Goal: Information Seeking & Learning: Learn about a topic

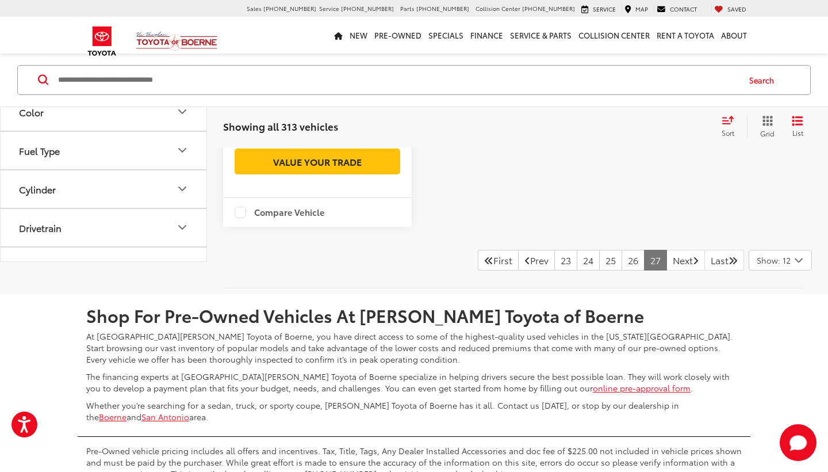
drag, startPoint x: 547, startPoint y: 263, endPoint x: 576, endPoint y: 276, distance: 31.2
click at [555, 263] on link "23" at bounding box center [566, 260] width 23 height 21
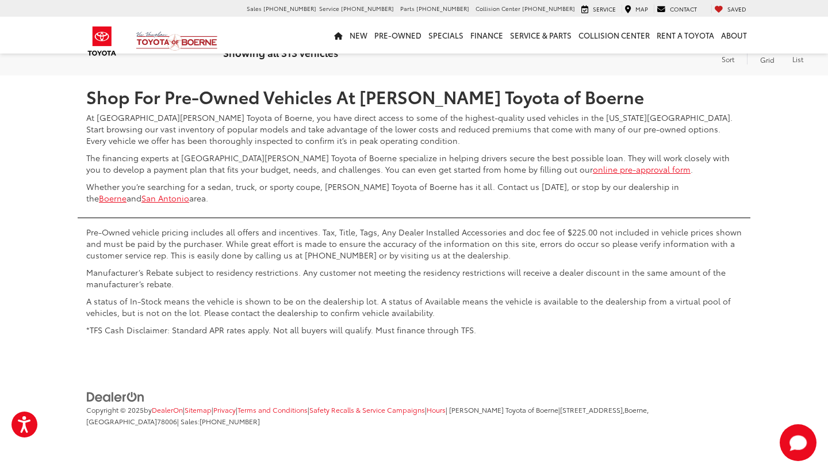
scroll to position [2726, 0]
click at [556, 52] on link "21" at bounding box center [567, 41] width 22 height 21
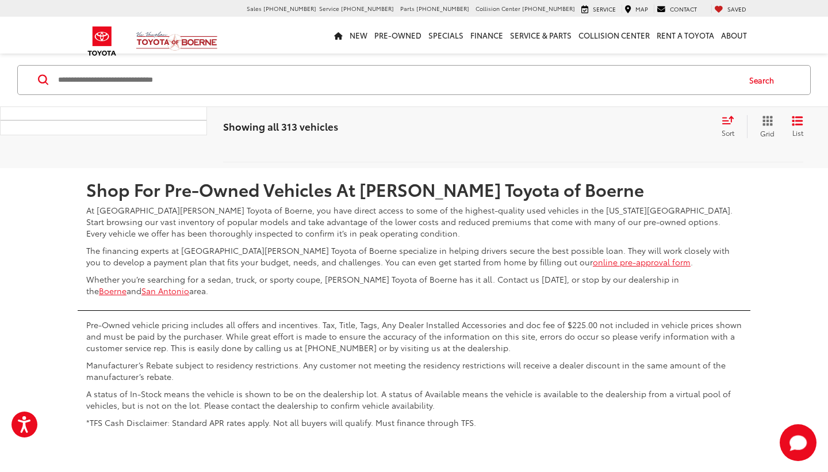
scroll to position [2653, 0]
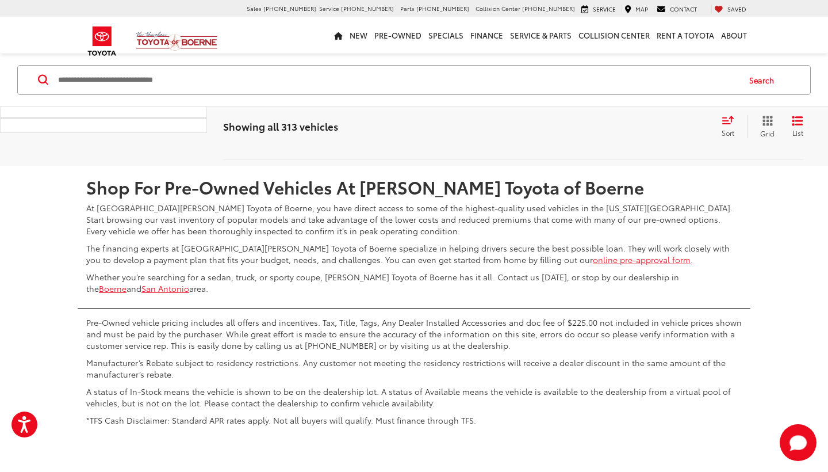
click at [557, 142] on link "19" at bounding box center [568, 131] width 22 height 21
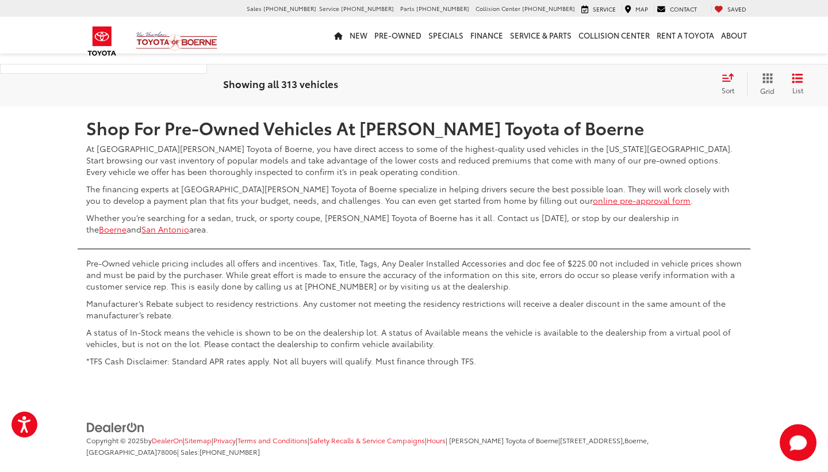
scroll to position [2701, 0]
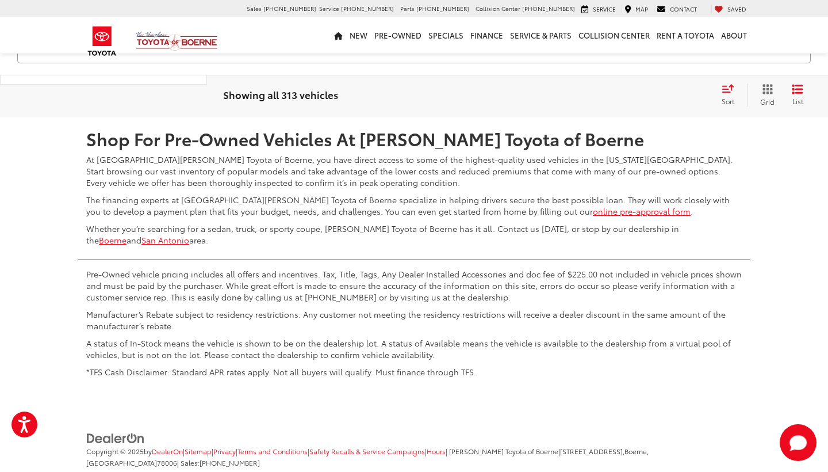
click at [580, 94] on link "18" at bounding box center [591, 83] width 22 height 21
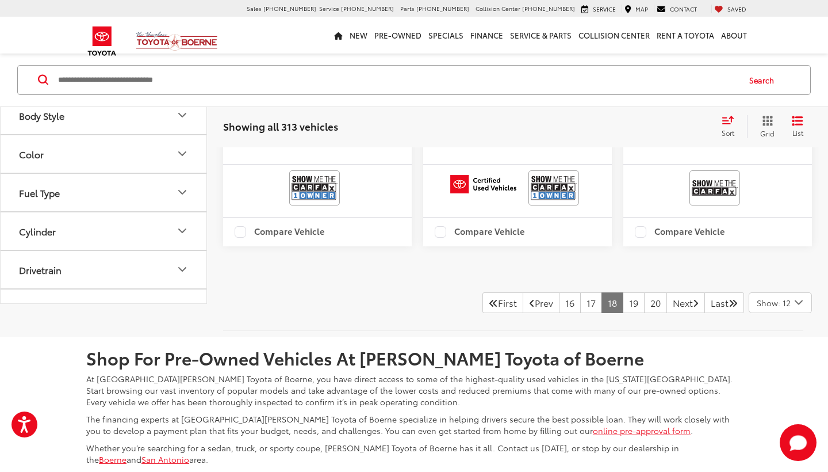
scroll to position [2506, 0]
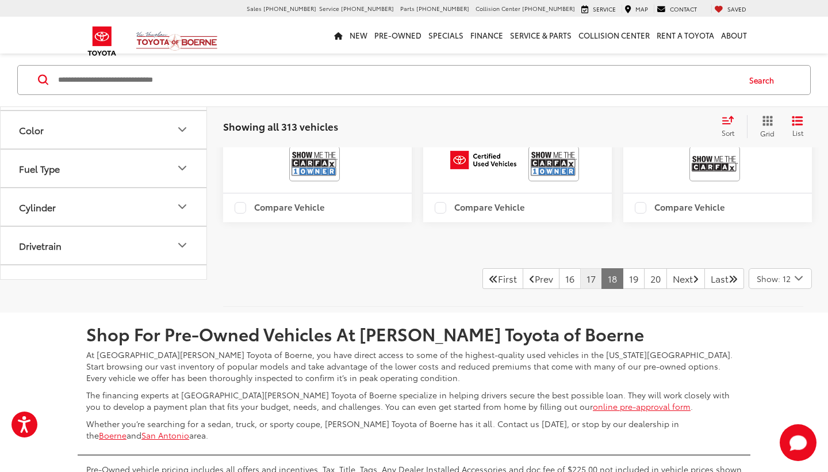
click at [580, 289] on link "17" at bounding box center [591, 278] width 22 height 21
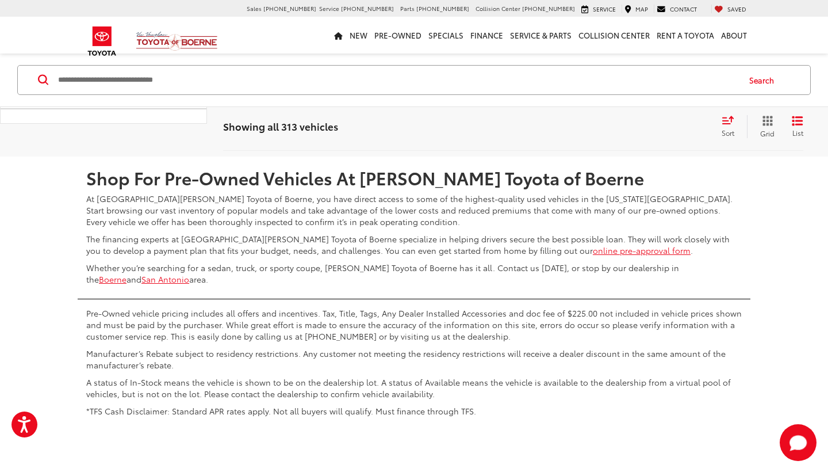
scroll to position [2655, 0]
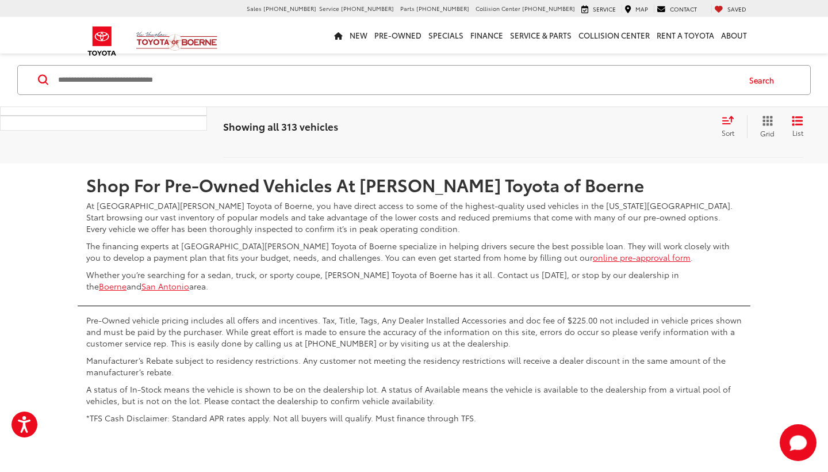
click at [582, 140] on link "16" at bounding box center [593, 129] width 22 height 21
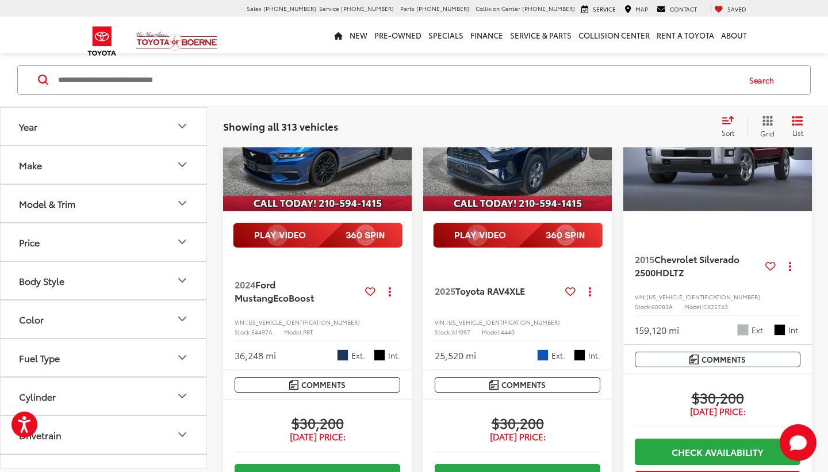
scroll to position [1420, 0]
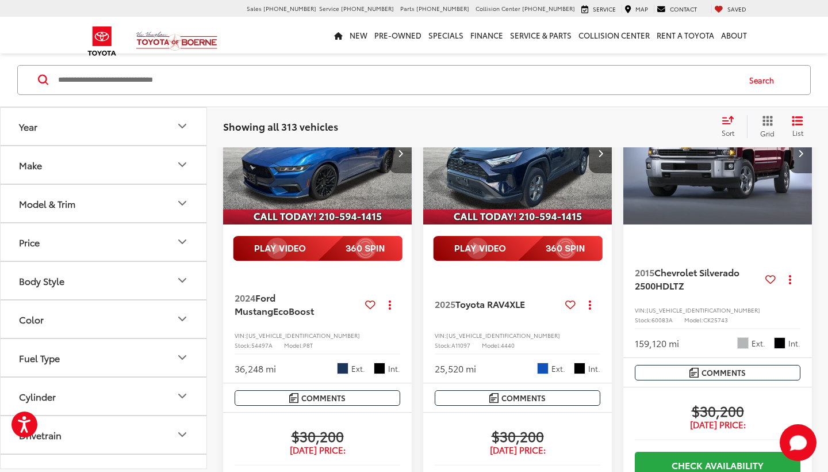
click at [399, 157] on icon "Next image" at bounding box center [400, 153] width 5 height 8
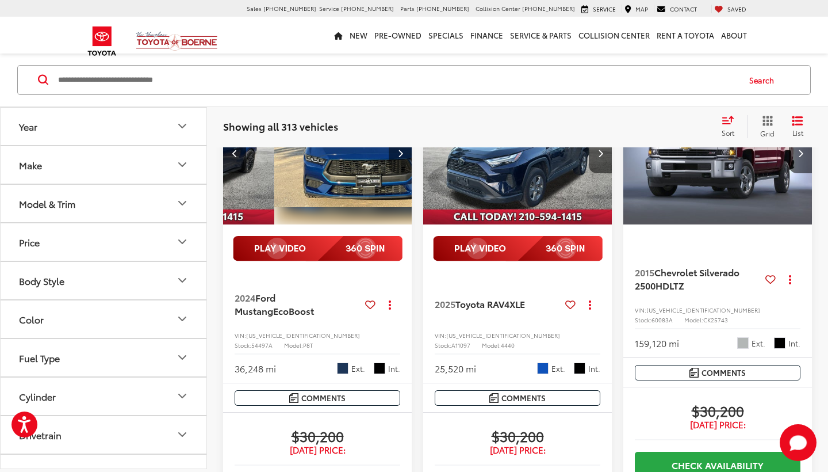
scroll to position [0, 190]
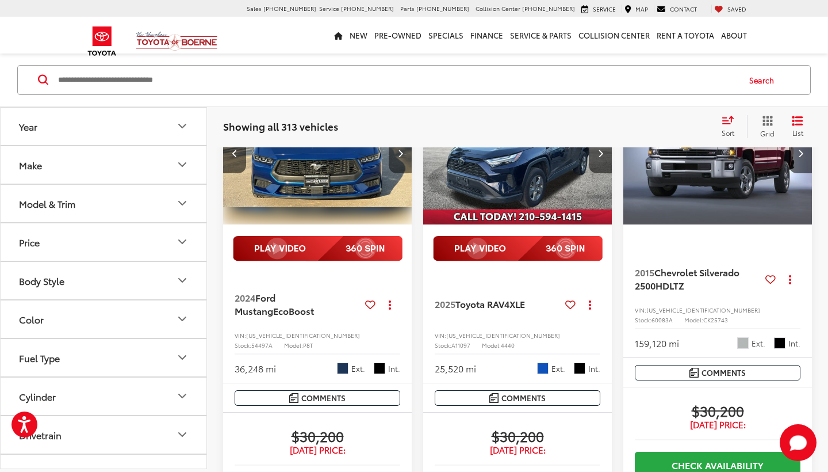
click at [399, 157] on icon "Next image" at bounding box center [400, 153] width 5 height 8
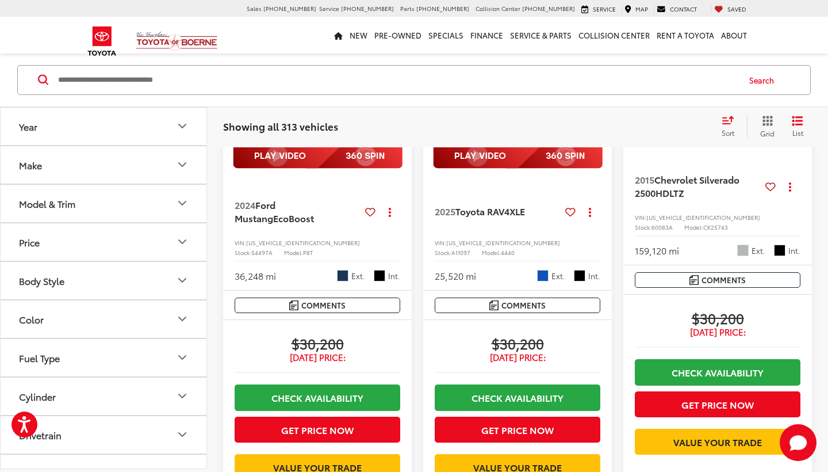
scroll to position [1511, 0]
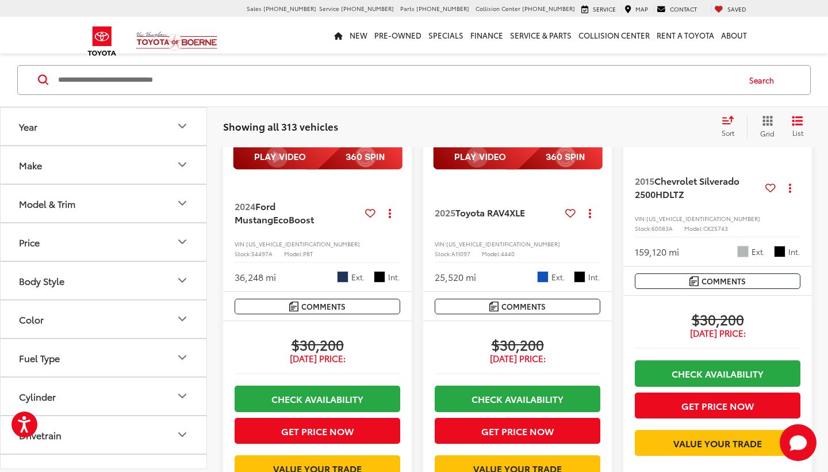
click at [311, 170] on img at bounding box center [318, 156] width 170 height 25
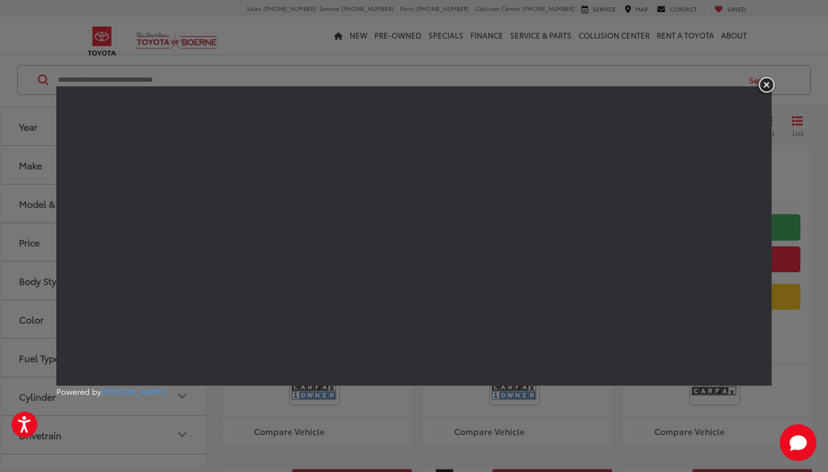
scroll to position [1657, 0]
click at [771, 85] on img "button" at bounding box center [767, 84] width 21 height 19
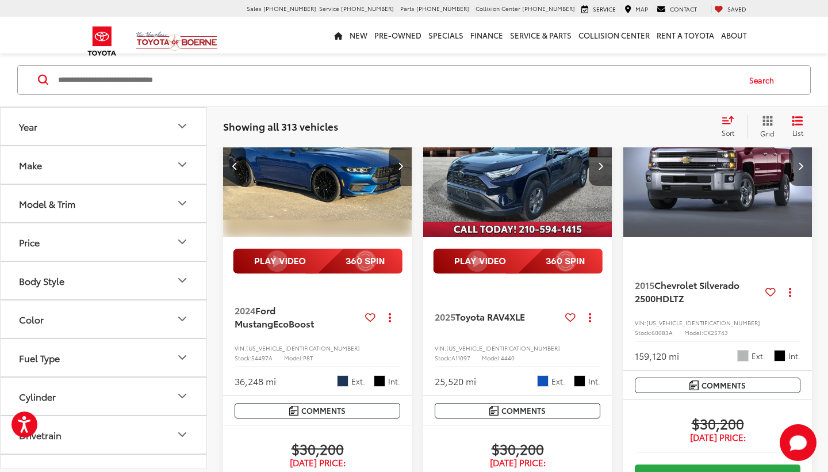
scroll to position [1404, 0]
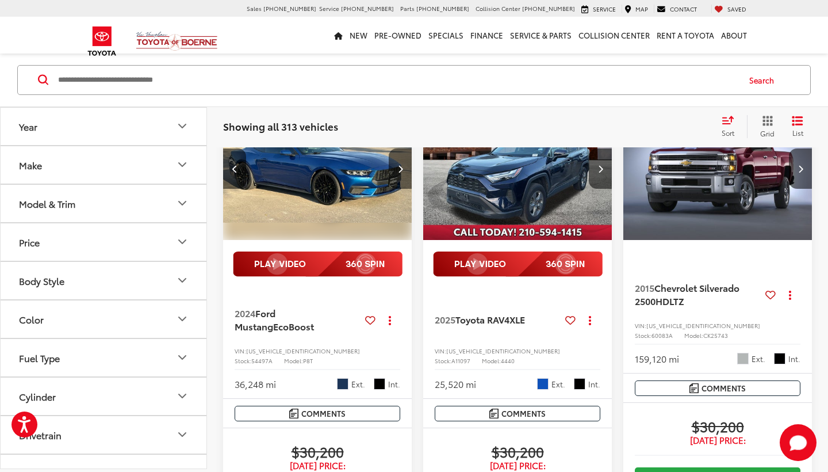
click at [276, 332] on span "Ford Mustang" at bounding box center [255, 319] width 41 height 26
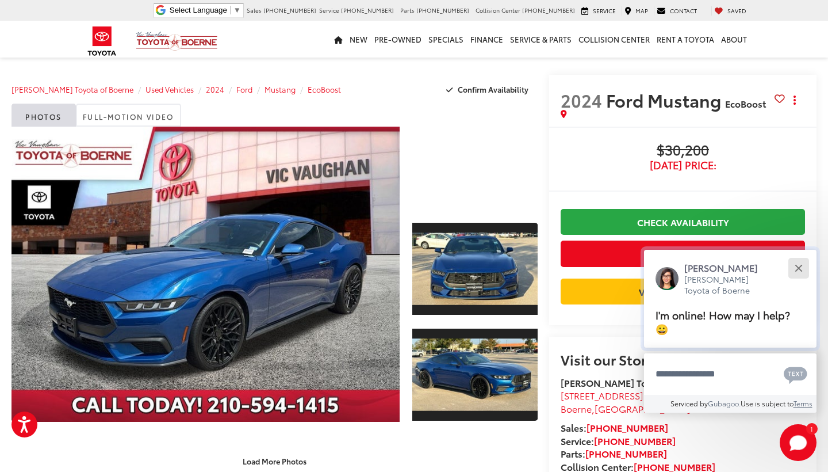
click at [803, 269] on button "Close" at bounding box center [798, 267] width 25 height 25
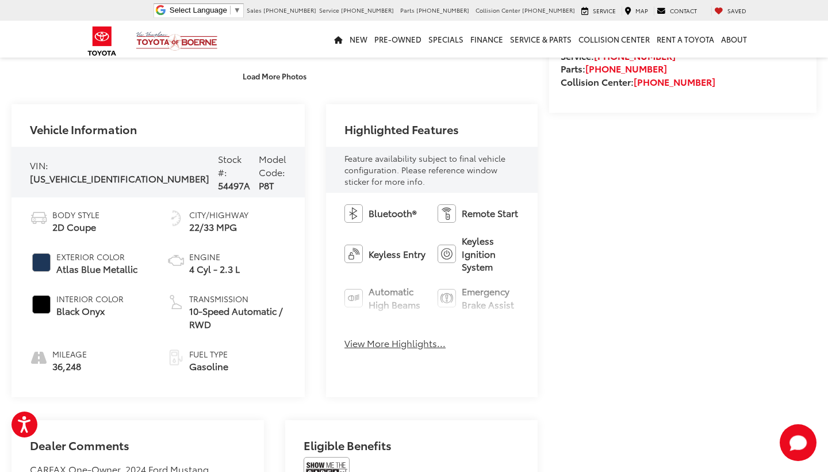
scroll to position [388, 0]
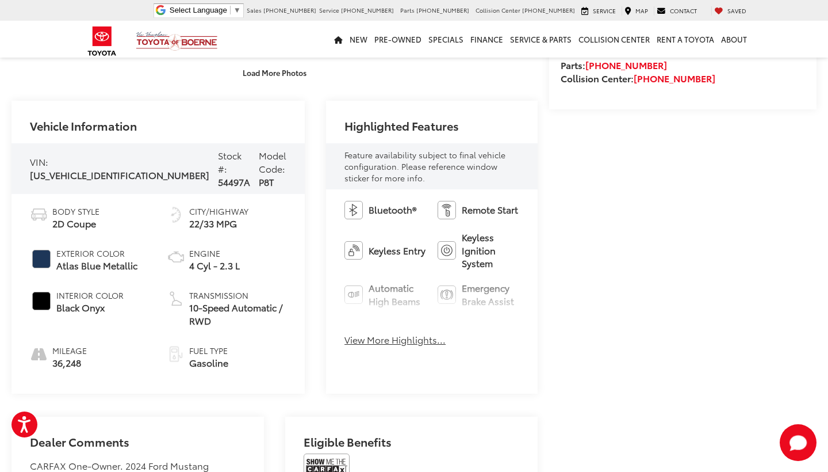
click at [356, 333] on button "View More Highlights..." at bounding box center [395, 339] width 101 height 13
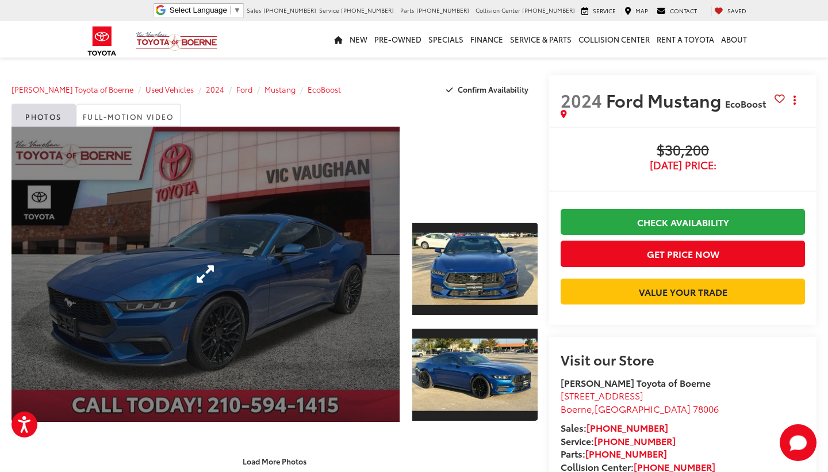
scroll to position [0, 0]
